Goal: Register for event/course

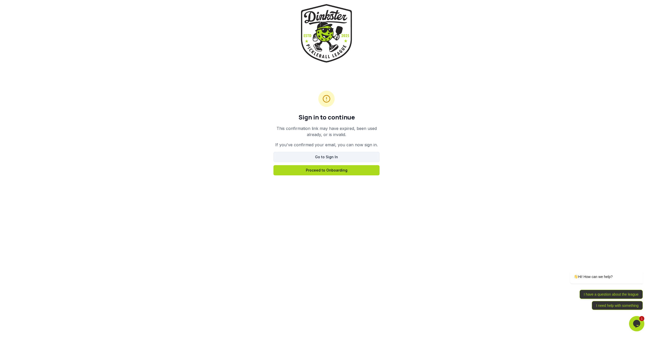
click at [308, 156] on link "Go to Sign In" at bounding box center [327, 157] width 106 height 10
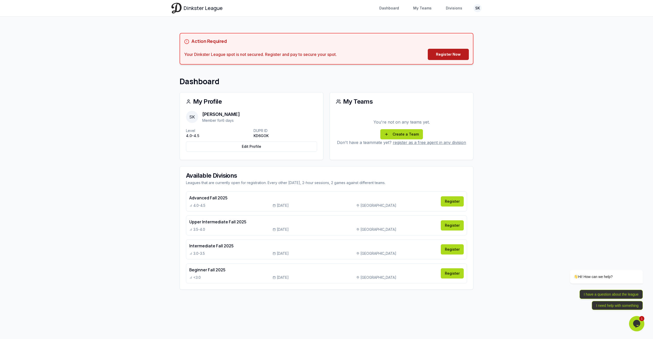
click at [441, 57] on link "Register Now" at bounding box center [448, 54] width 41 height 11
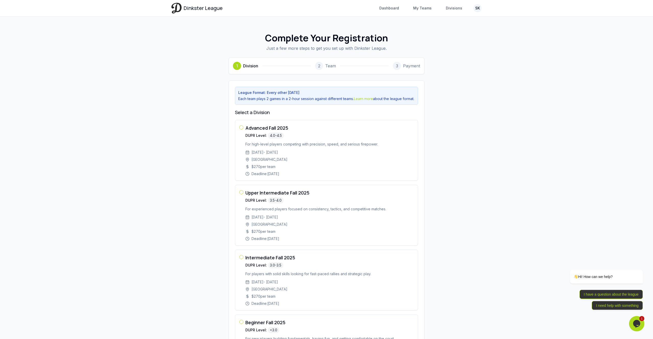
scroll to position [62, 0]
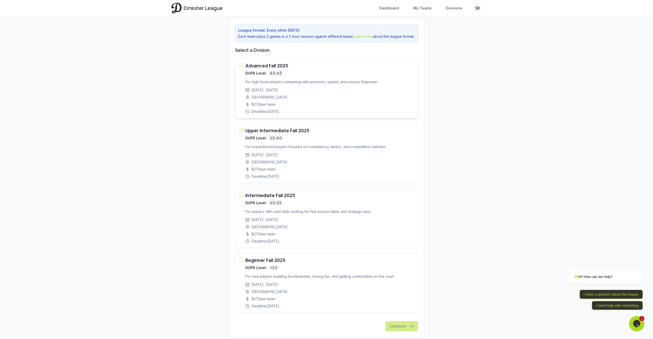
click at [331, 84] on p "For high-level players competing with precision, speed, and serious firepower." at bounding box center [329, 81] width 168 height 5
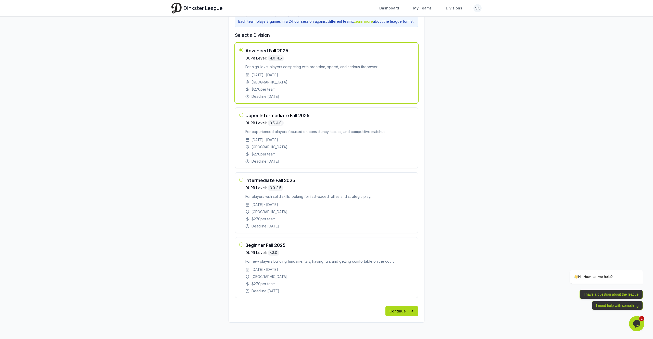
scroll to position [0, 0]
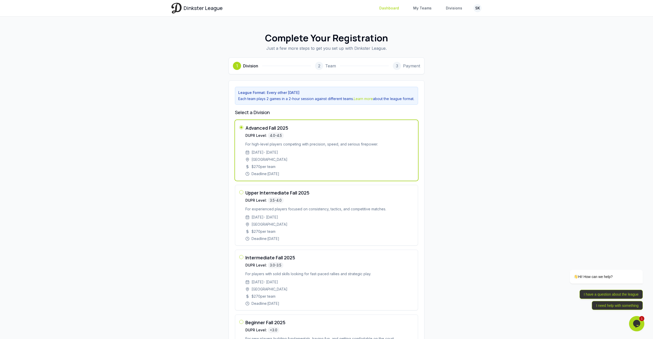
click at [401, 8] on link "Dashboard" at bounding box center [389, 8] width 26 height 9
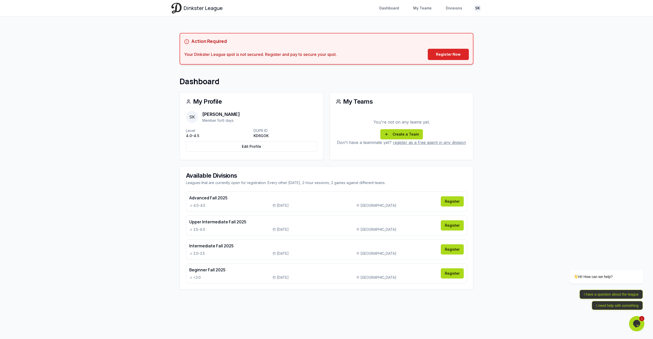
click at [274, 206] on icon at bounding box center [274, 205] width 3 height 3
click at [460, 203] on link "Register" at bounding box center [452, 201] width 23 height 10
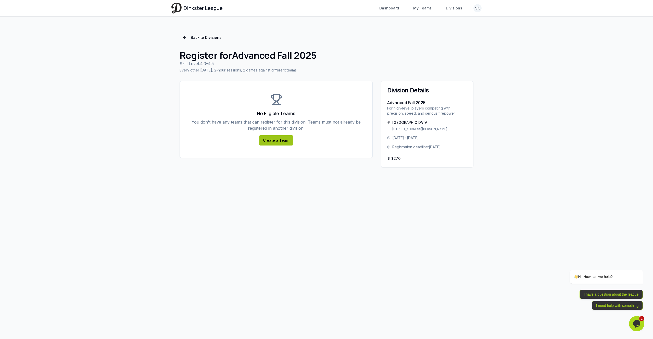
click at [277, 139] on link "Create a Team" at bounding box center [276, 140] width 34 height 10
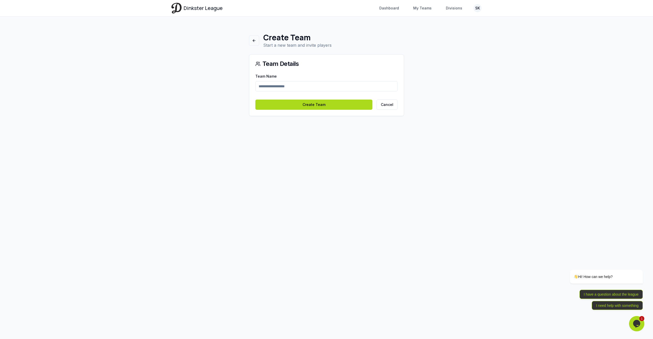
click at [326, 80] on div "Team Name" at bounding box center [326, 82] width 142 height 18
click at [327, 84] on input "Team Name" at bounding box center [326, 86] width 142 height 10
